Goal: Task Accomplishment & Management: Complete application form

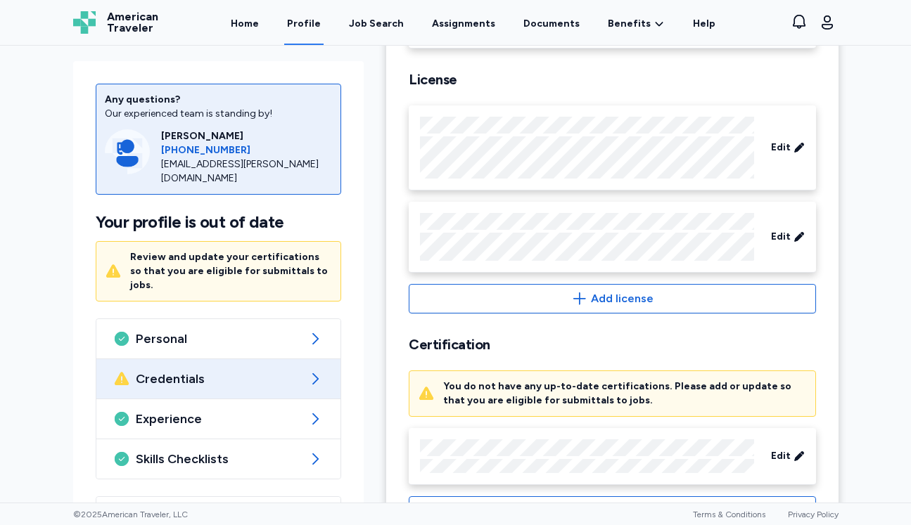
scroll to position [585, 0]
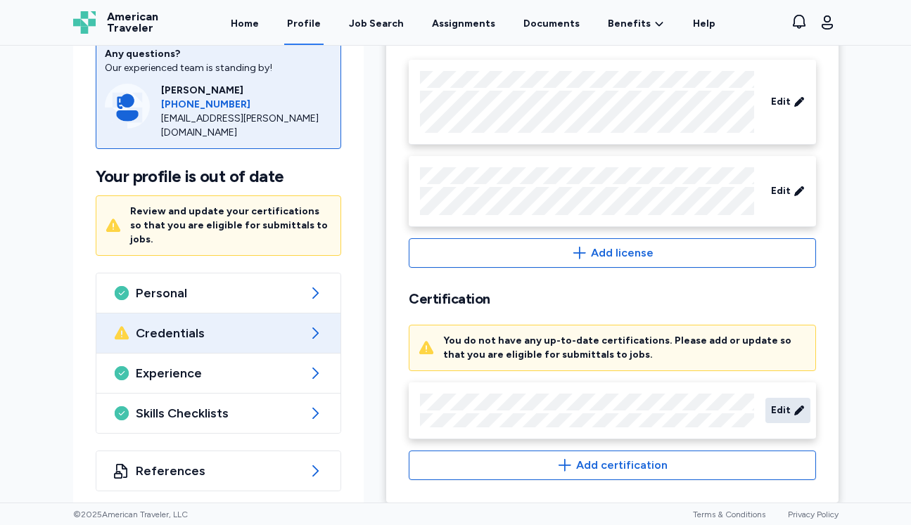
click at [795, 404] on icon at bounding box center [798, 411] width 11 height 14
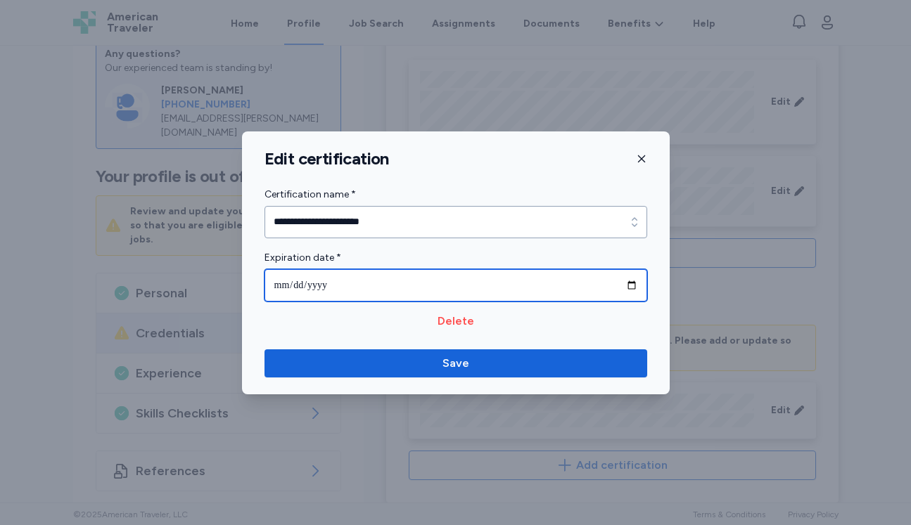
click at [341, 283] on input "**********" at bounding box center [455, 285] width 383 height 32
type input "**********"
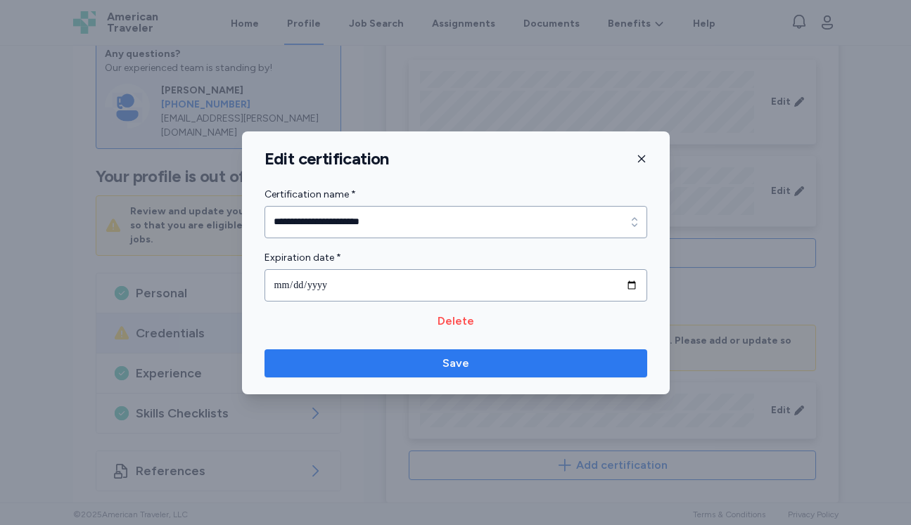
click at [347, 367] on span "Save" at bounding box center [456, 363] width 360 height 17
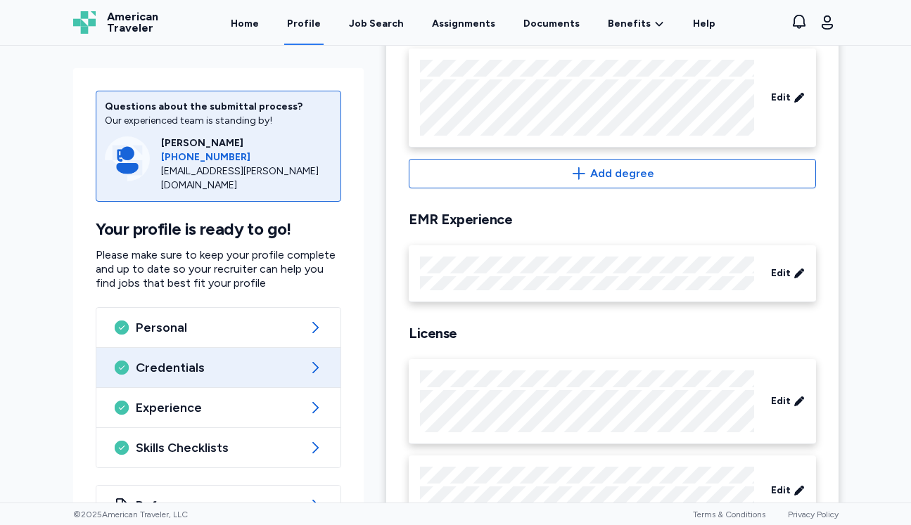
scroll to position [0, 0]
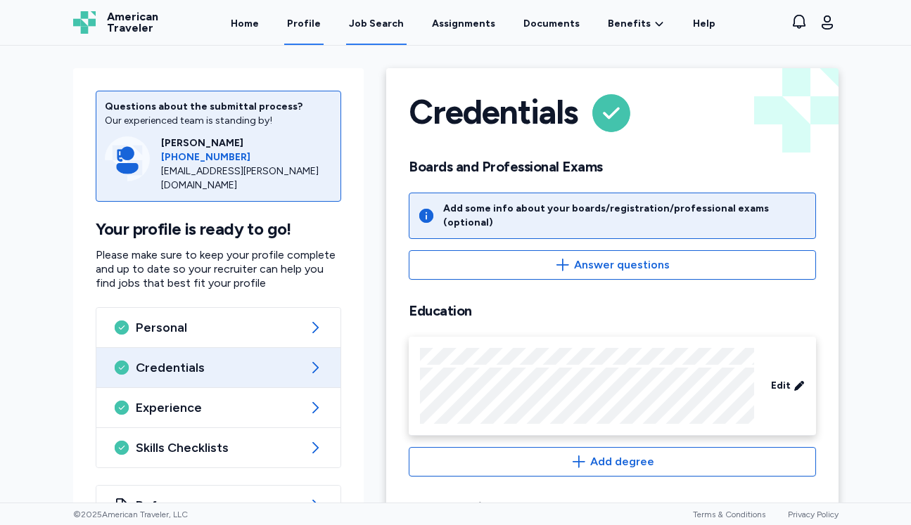
click at [371, 16] on link "Job Search" at bounding box center [376, 23] width 60 height 44
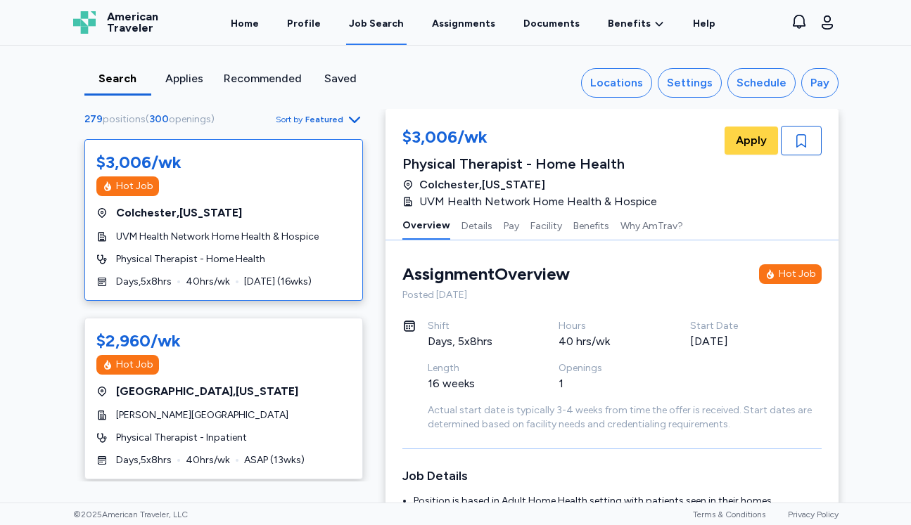
click at [311, 111] on span "Sort by Featured" at bounding box center [319, 119] width 87 height 17
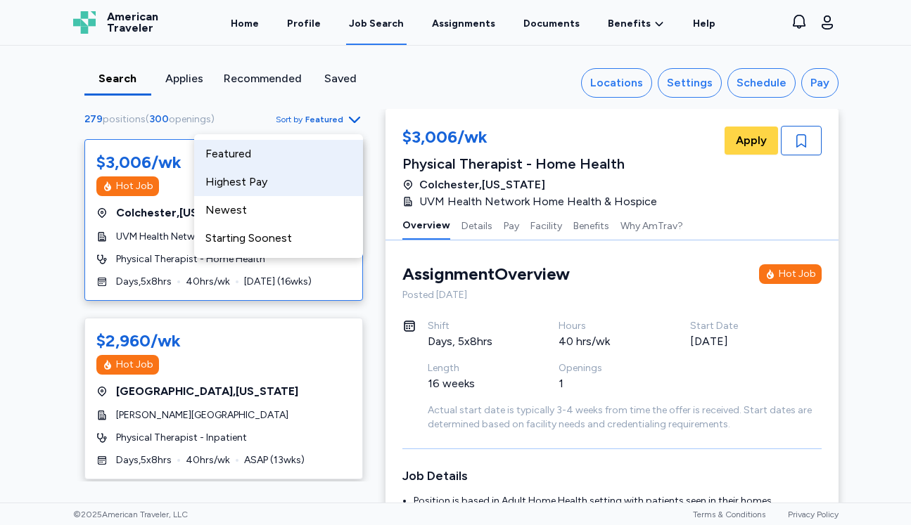
click at [305, 190] on div "Highest Pay" at bounding box center [278, 182] width 169 height 28
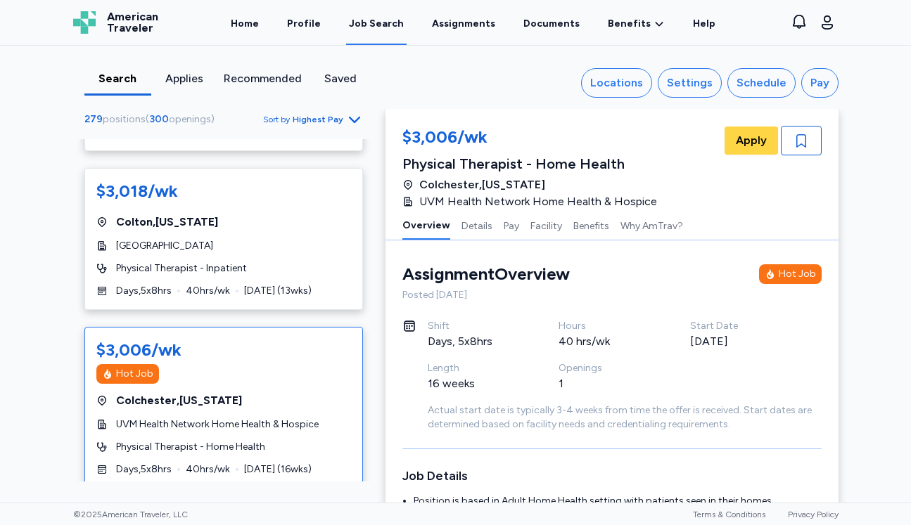
scroll to position [1772, 0]
click at [303, 226] on div "$3,018/wk [GEOGRAPHIC_DATA] , [US_STATE][GEOGRAPHIC_DATA] Physical Therapist - …" at bounding box center [223, 240] width 278 height 142
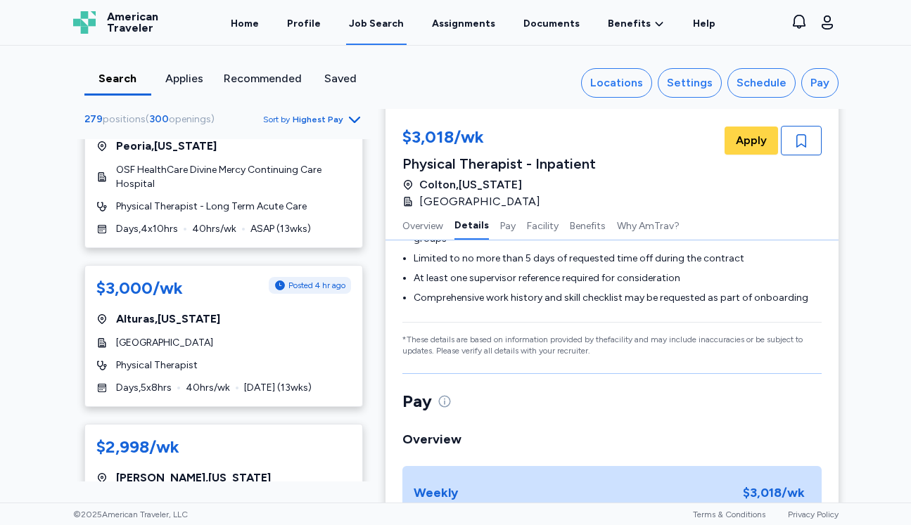
scroll to position [2595, 0]
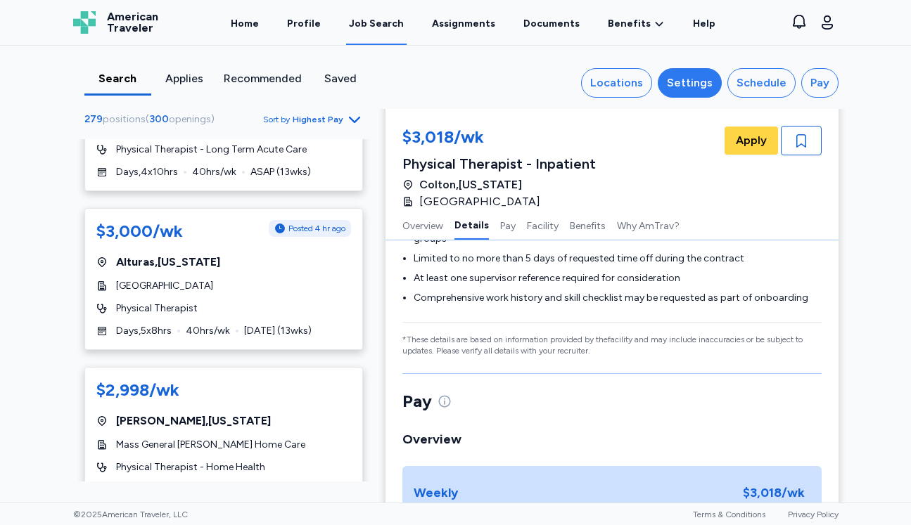
click at [686, 89] on div "Settings" at bounding box center [690, 83] width 46 height 17
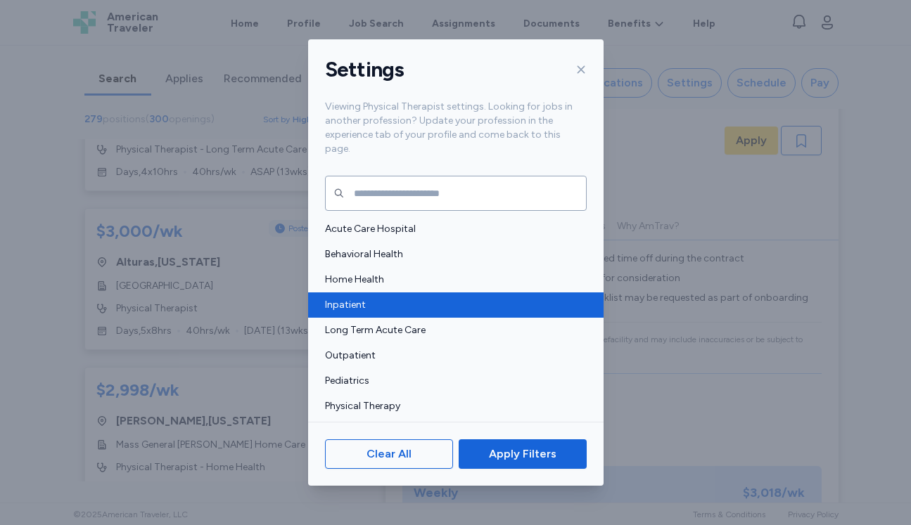
click at [408, 298] on span "Inpatient" at bounding box center [451, 305] width 253 height 14
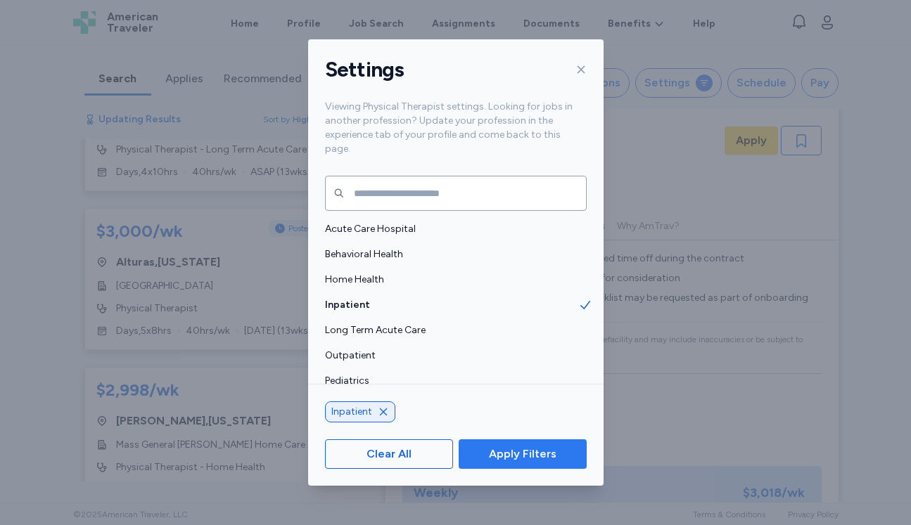
scroll to position [177, 0]
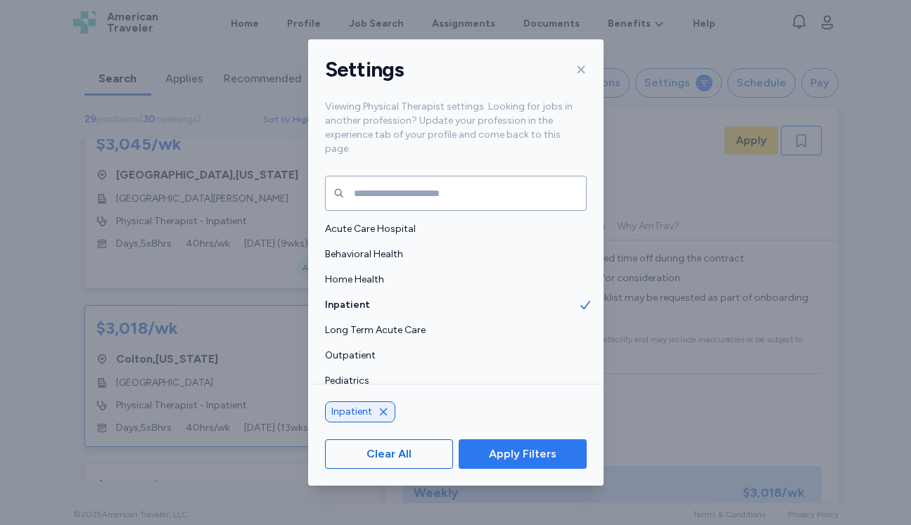
click at [508, 449] on span "Apply Filters" at bounding box center [523, 454] width 68 height 17
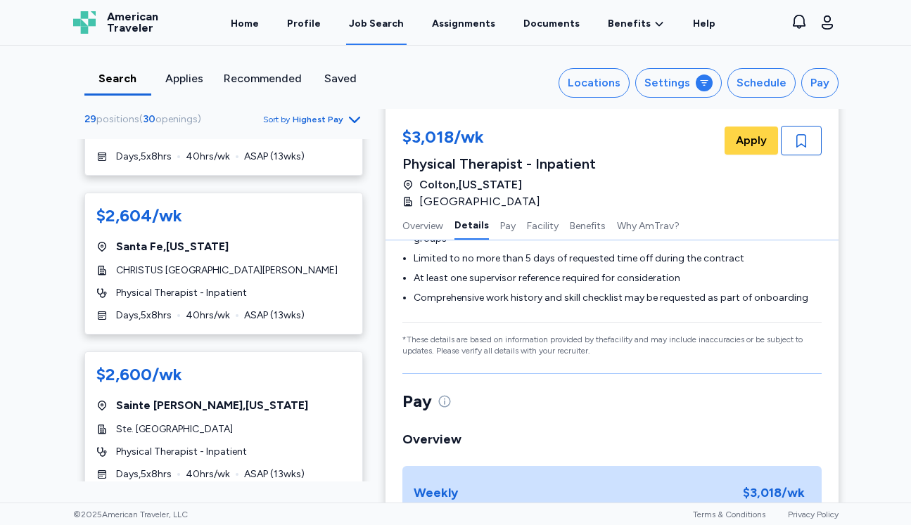
scroll to position [1755, 0]
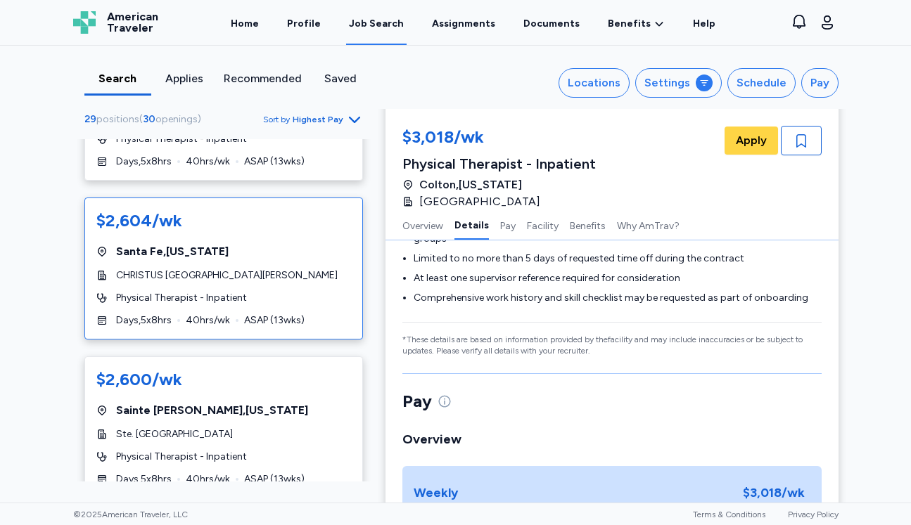
click at [281, 238] on div "$2,604/wk [GEOGRAPHIC_DATA] , [US_STATE] CHRISTUS [GEOGRAPHIC_DATA][PERSON_NAME…" at bounding box center [223, 269] width 278 height 142
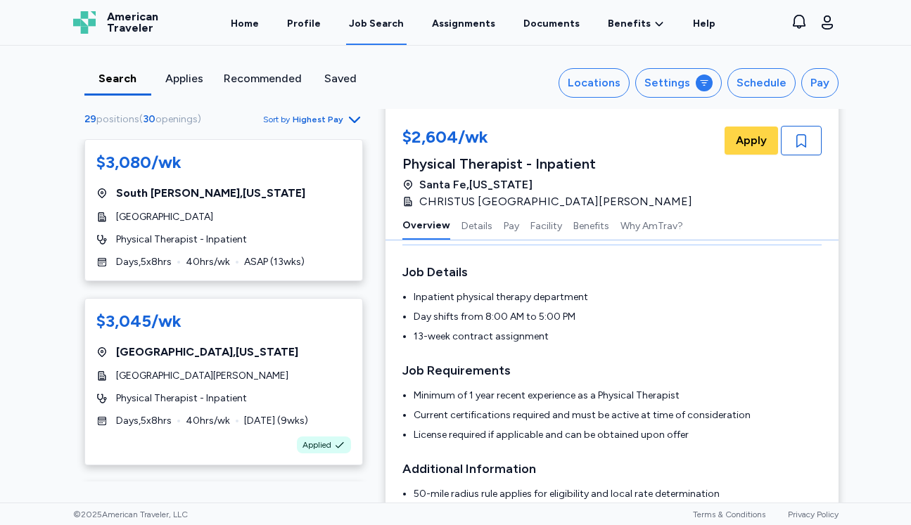
scroll to position [6, 0]
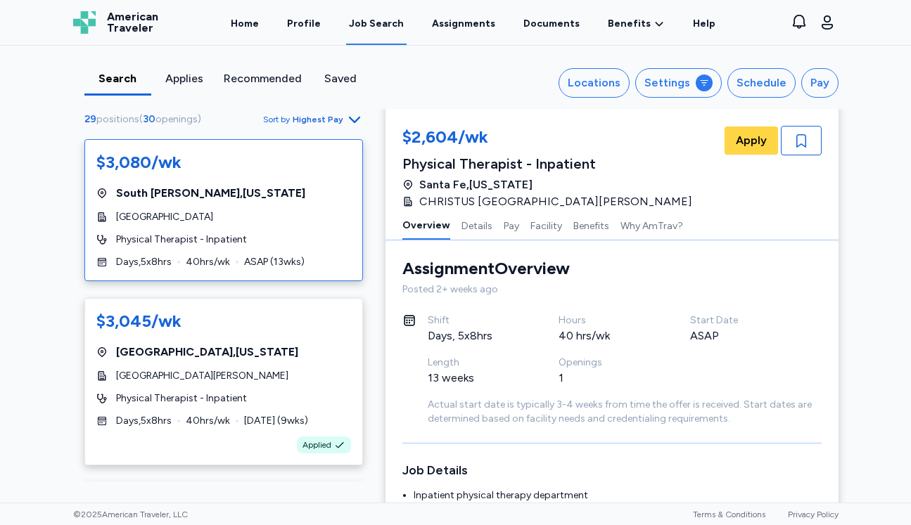
click at [282, 246] on div "Physical Therapist - Inpatient" at bounding box center [223, 240] width 255 height 14
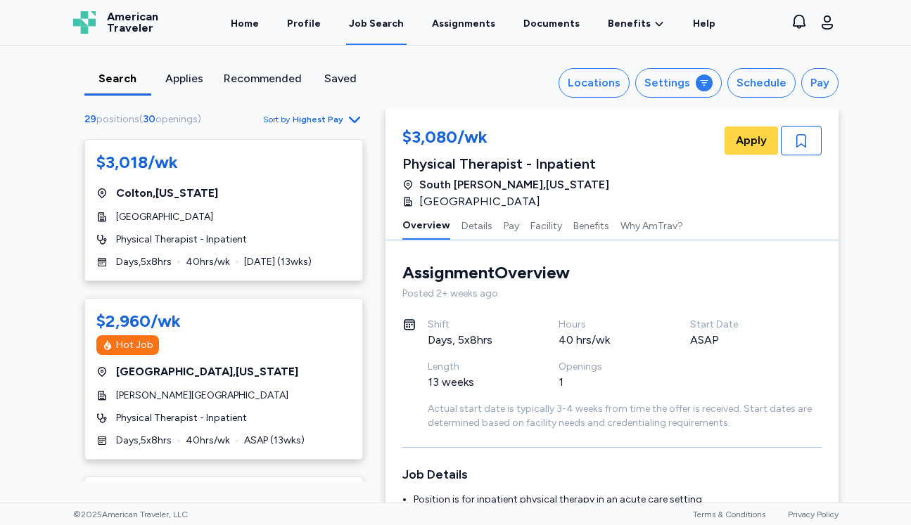
scroll to position [333, 0]
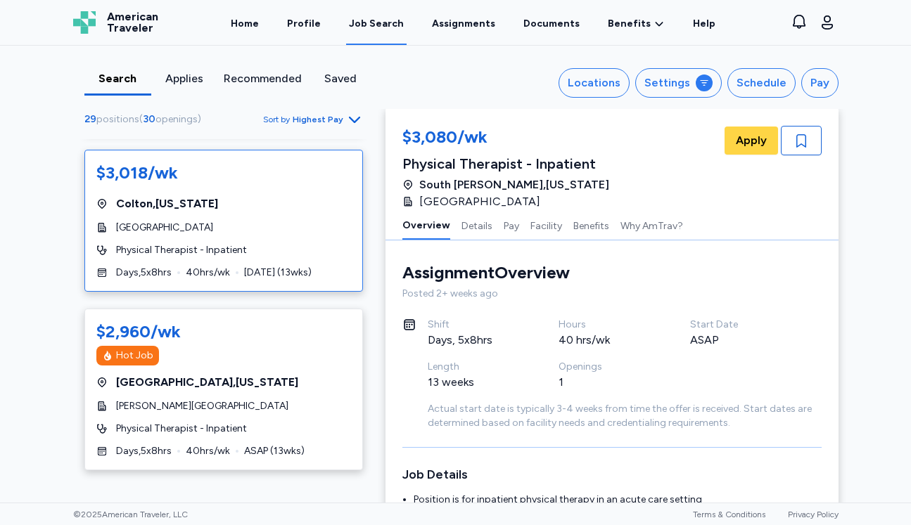
click at [314, 242] on div "$3,018/wk [GEOGRAPHIC_DATA] , [US_STATE][GEOGRAPHIC_DATA] Physical Therapist - …" at bounding box center [223, 221] width 278 height 142
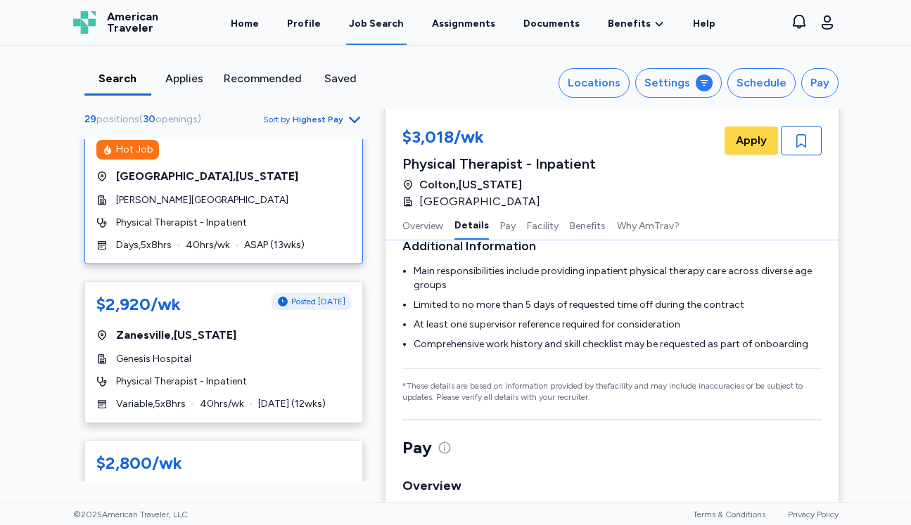
scroll to position [845, 0]
